Goal: Transaction & Acquisition: Purchase product/service

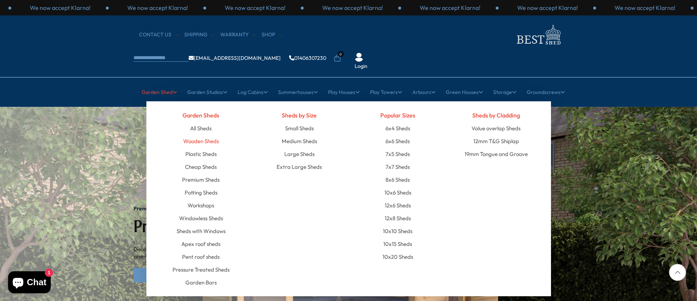
click at [204, 135] on link "Wooden Sheds" at bounding box center [201, 141] width 36 height 13
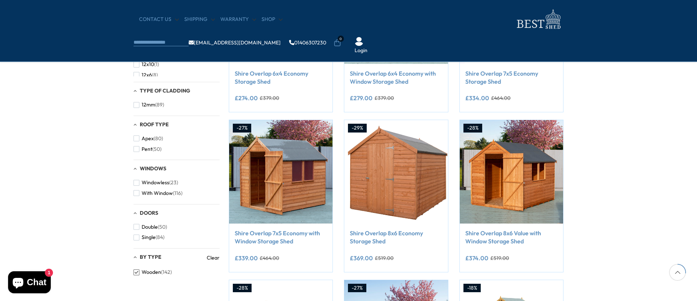
scroll to position [225, 0]
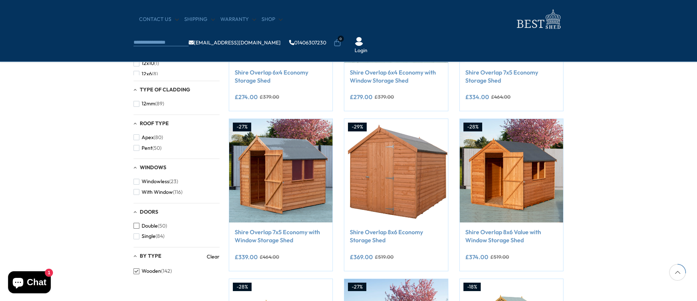
click at [150, 225] on span "Double" at bounding box center [150, 226] width 16 height 6
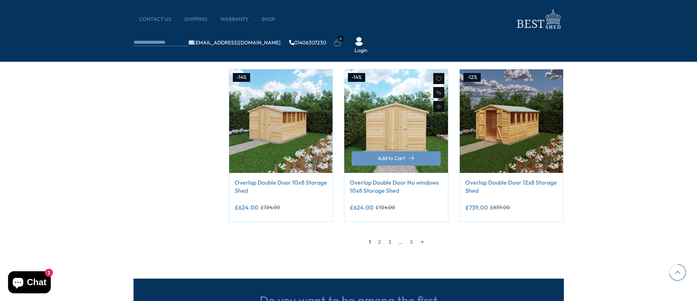
scroll to position [607, 0]
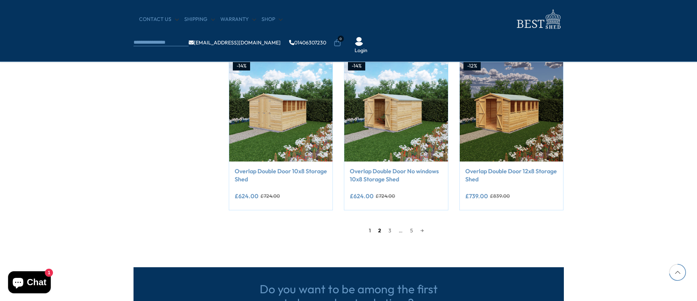
click at [378, 229] on link "2" at bounding box center [379, 230] width 10 height 11
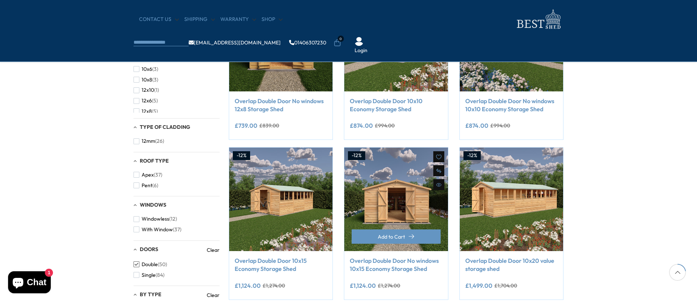
scroll to position [198, 0]
